Goal: Task Accomplishment & Management: Manage account settings

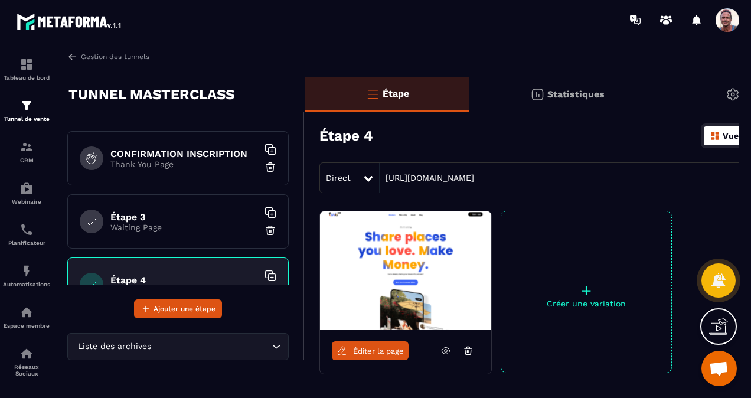
scroll to position [118, 0]
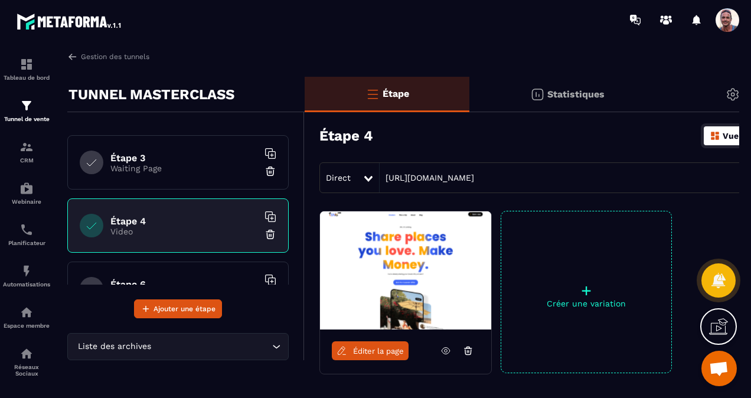
click at [149, 153] on h6 "Étape 3" at bounding box center [184, 157] width 148 height 11
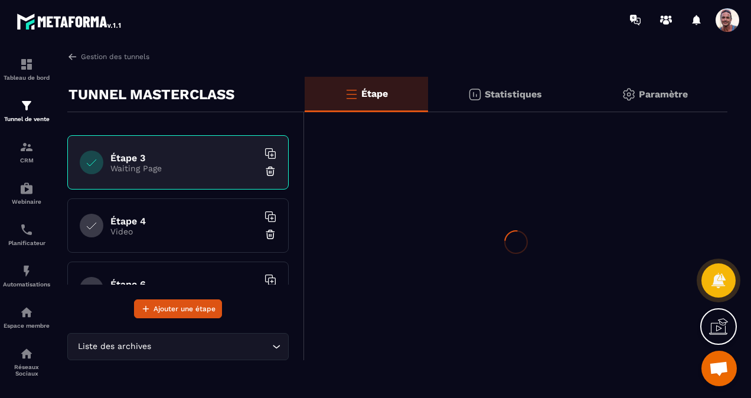
click at [149, 153] on h6 "Étape 3" at bounding box center [184, 157] width 148 height 11
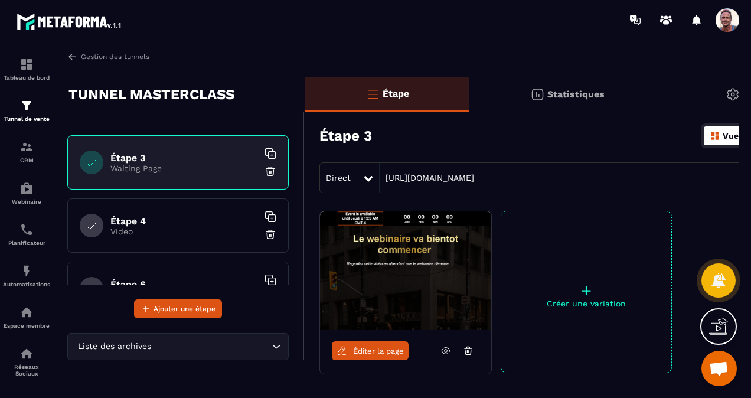
click at [383, 351] on span "Éditer la page" at bounding box center [378, 350] width 51 height 9
